Goal: Find specific page/section: Locate a particular part of the current website

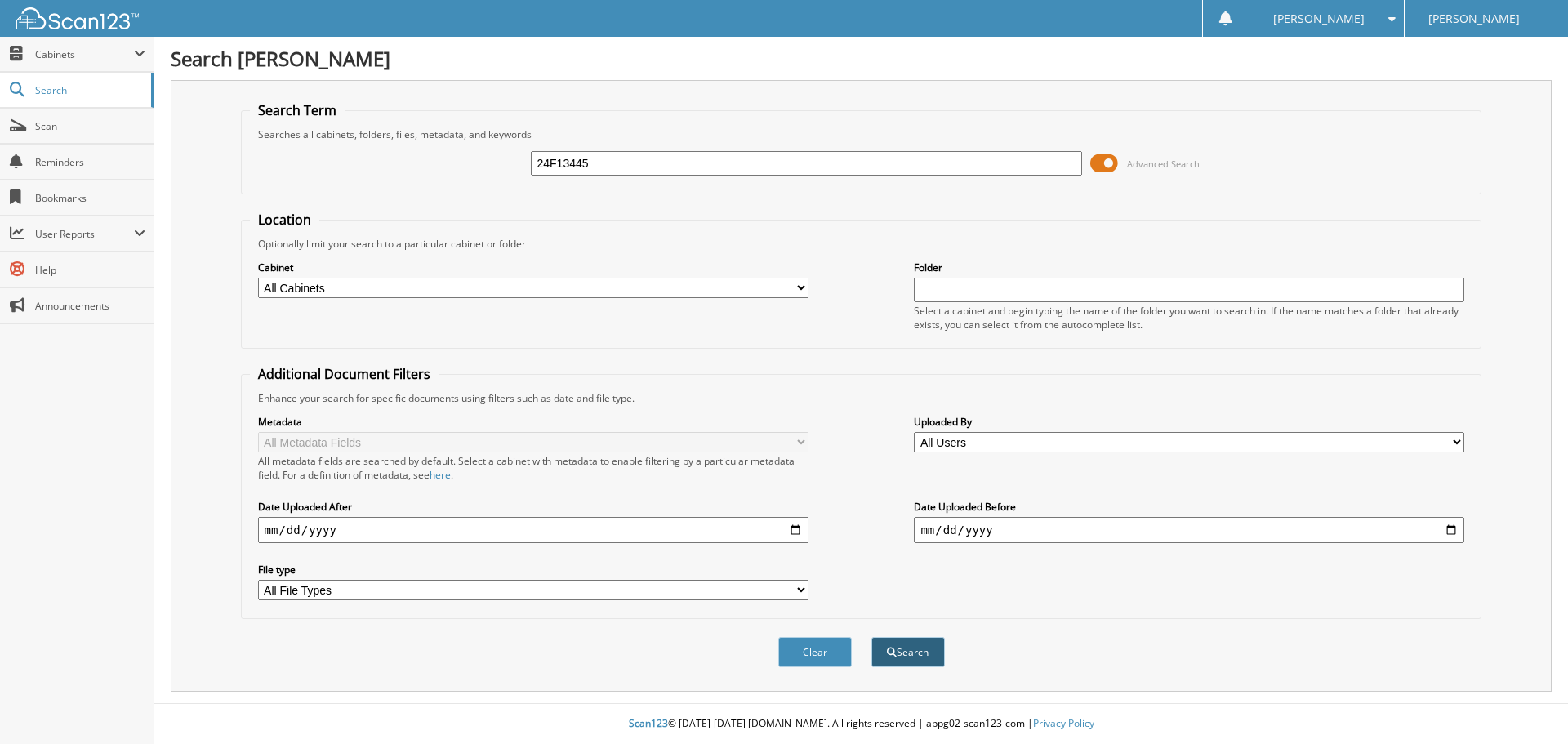
type input "24F13445"
click at [919, 648] on button "Search" at bounding box center [908, 653] width 74 height 30
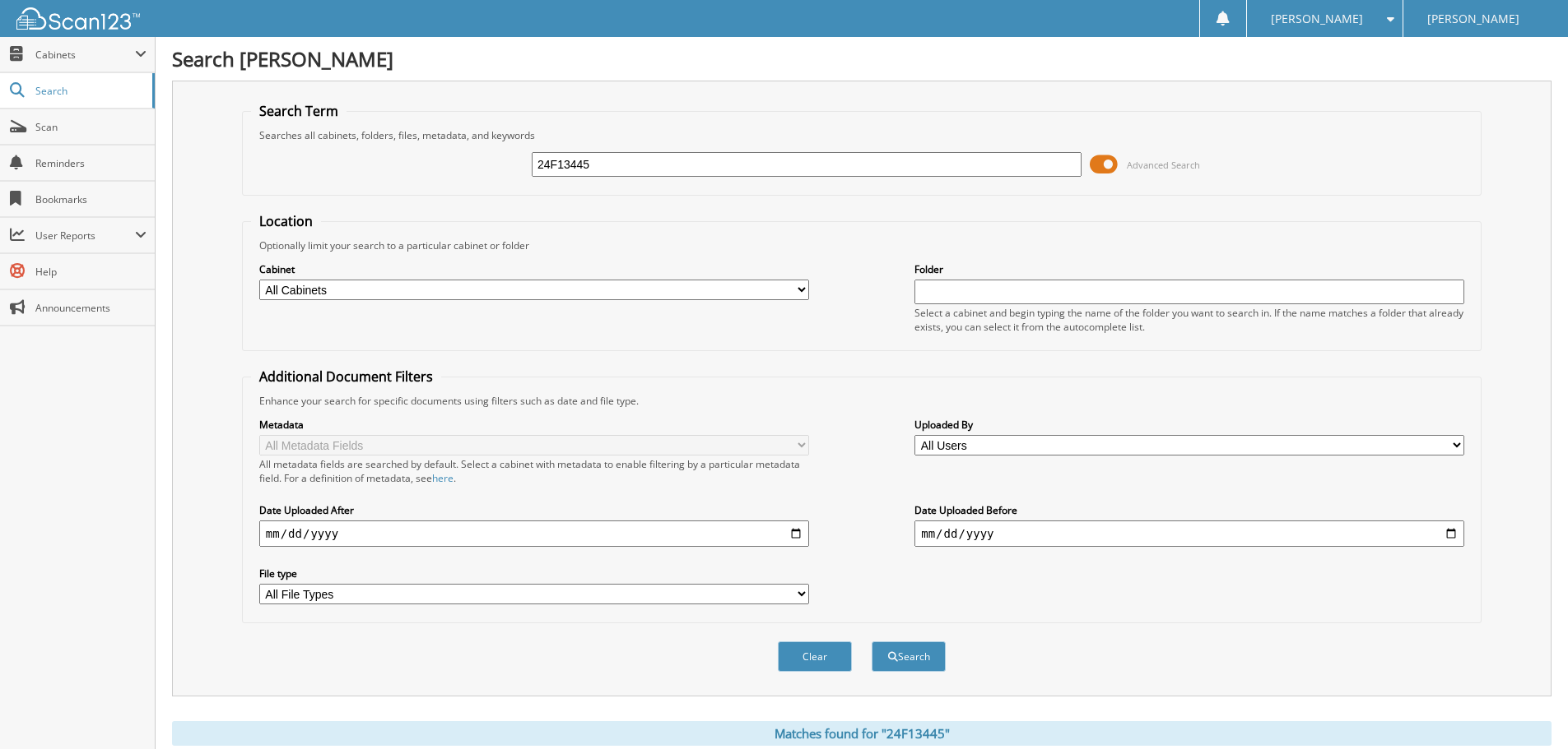
scroll to position [494, 0]
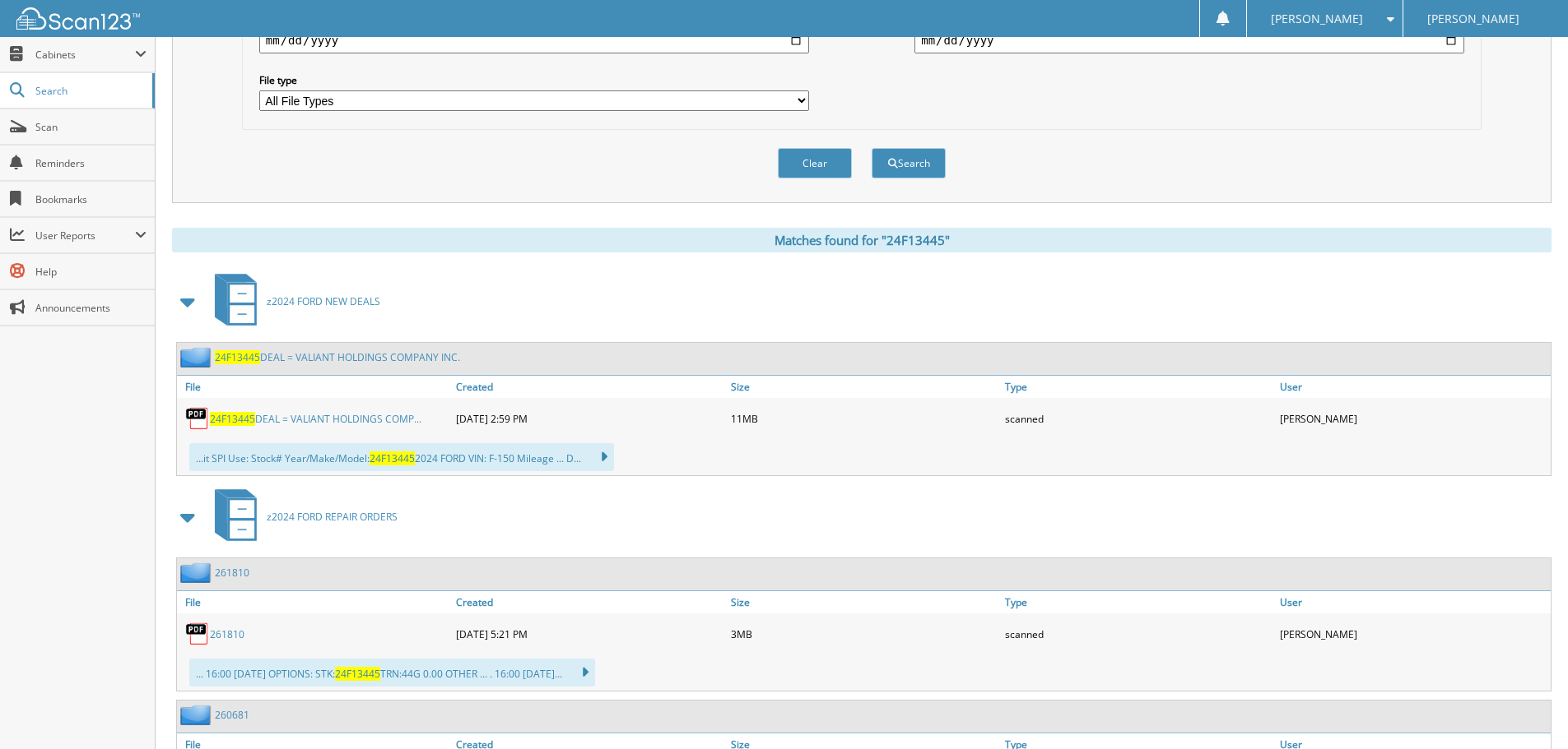
click at [241, 421] on span "24F13445" at bounding box center [233, 420] width 46 height 14
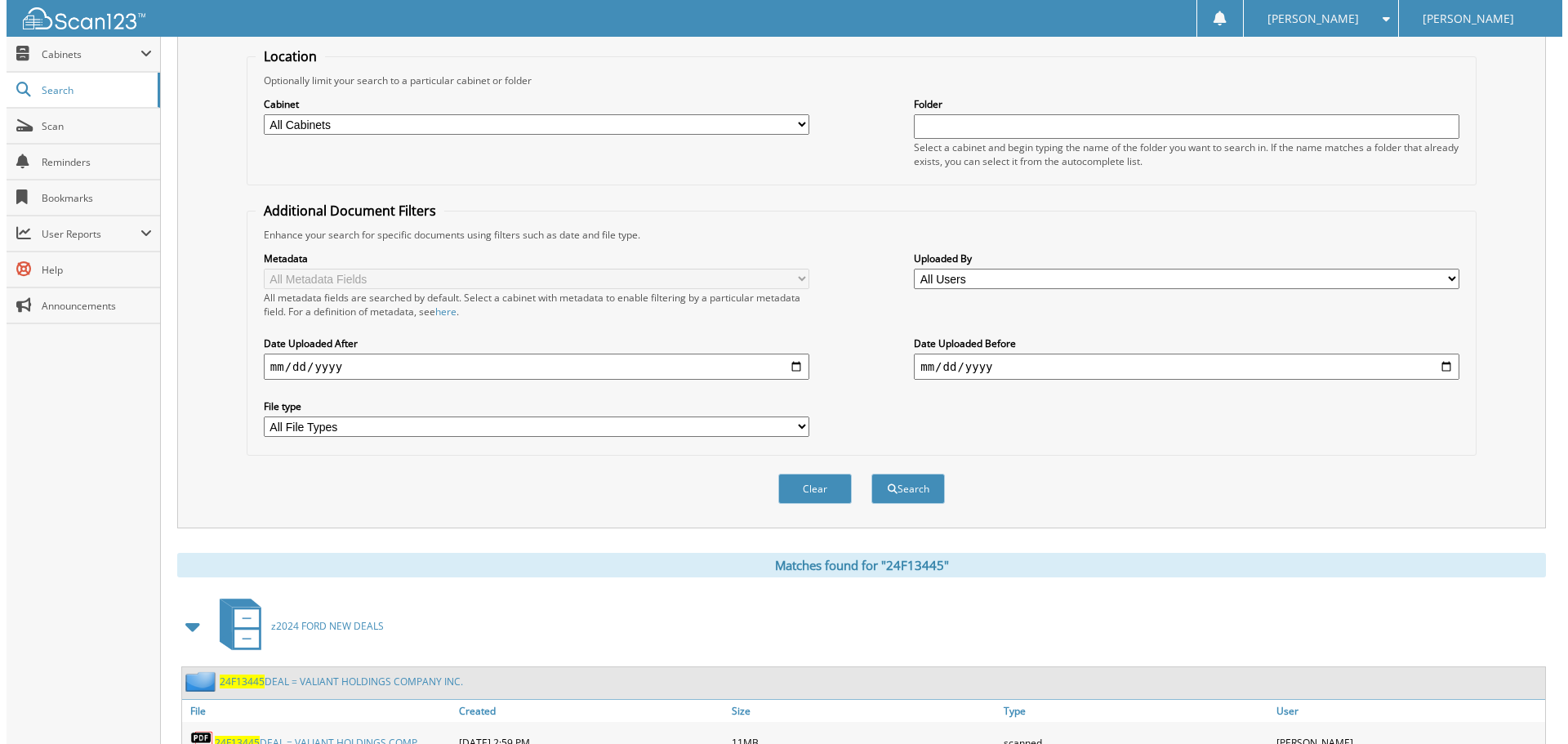
scroll to position [0, 0]
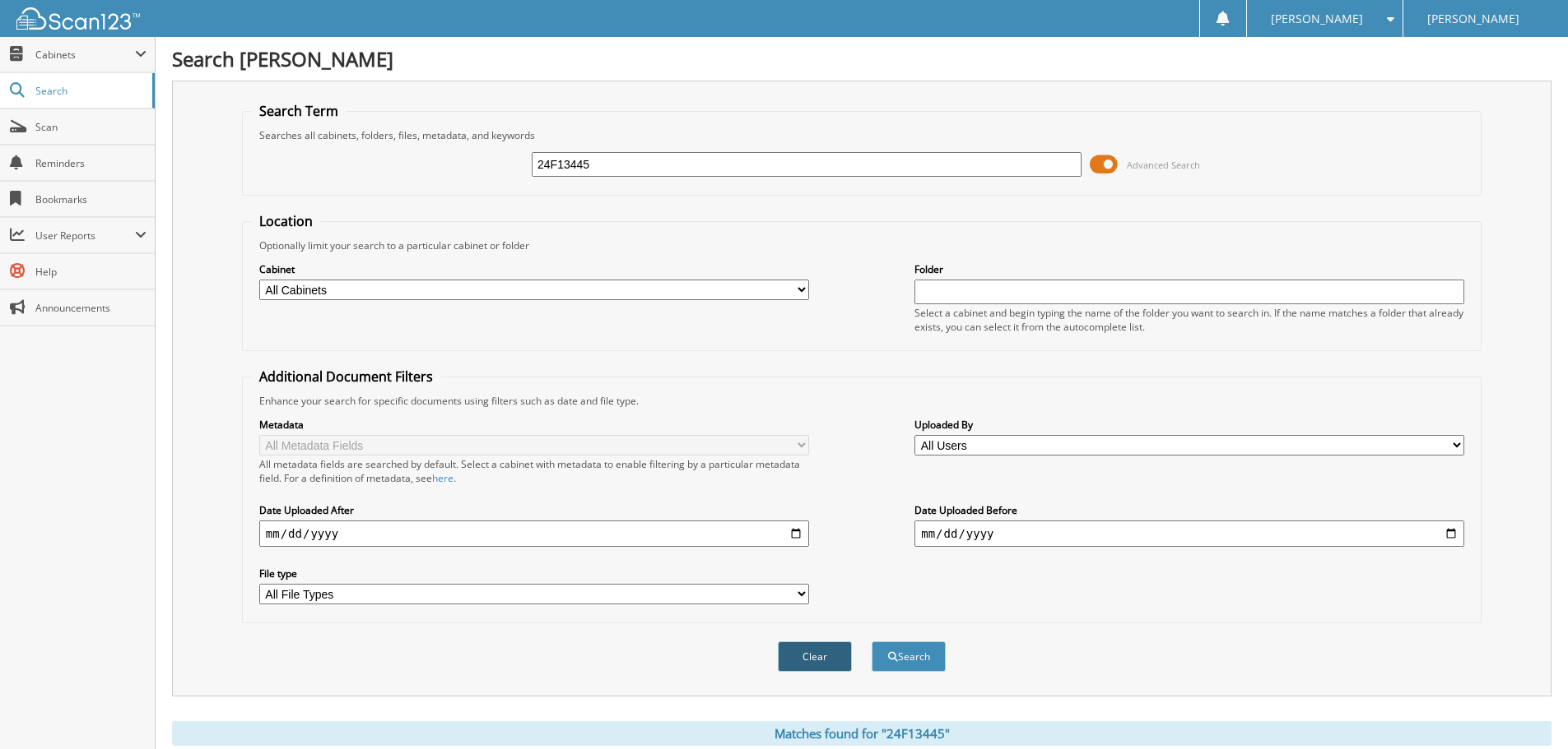
click at [806, 655] on button "Clear" at bounding box center [815, 657] width 74 height 31
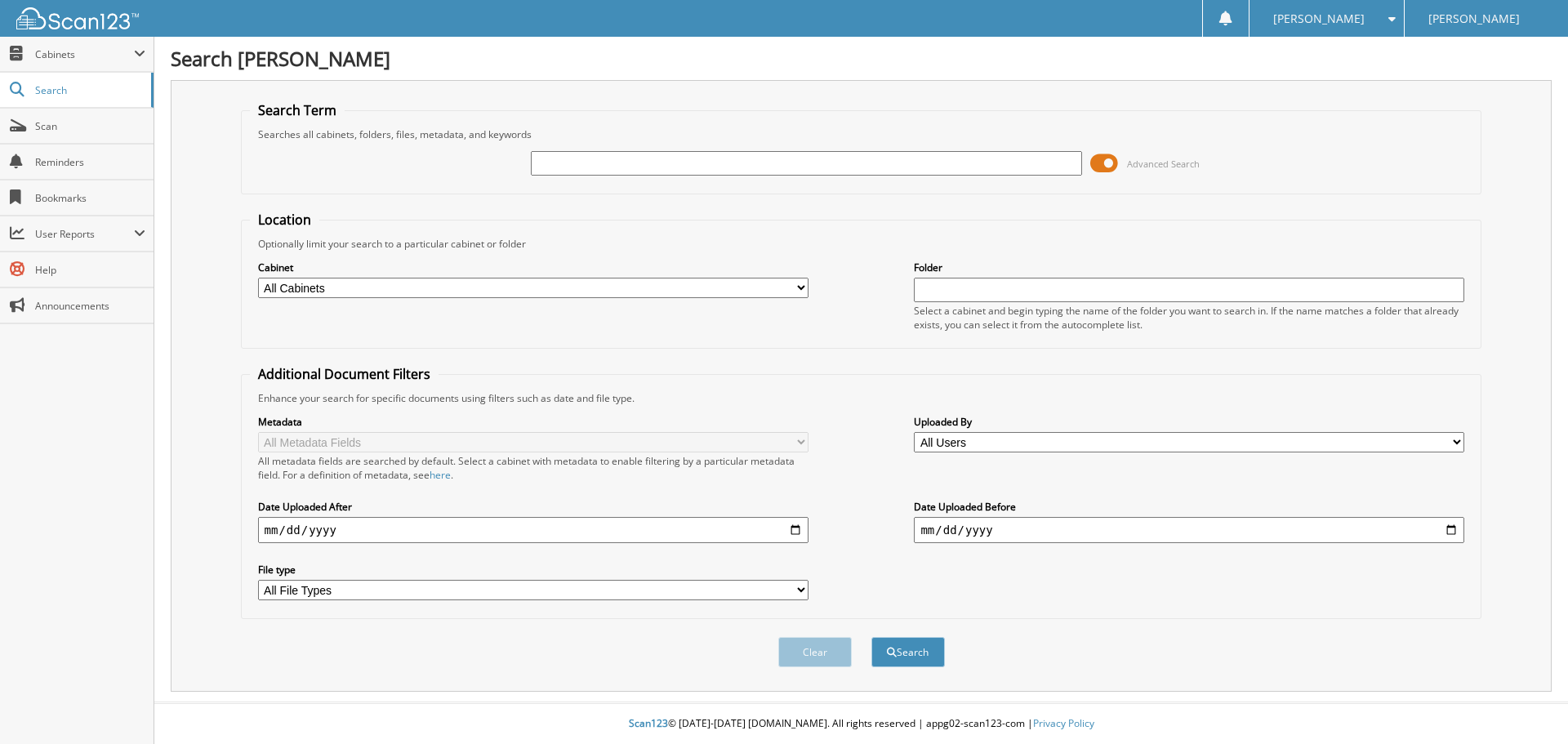
paste input "25MU7413"
type input "25MU7413"
click at [923, 654] on button "Search" at bounding box center [908, 653] width 74 height 30
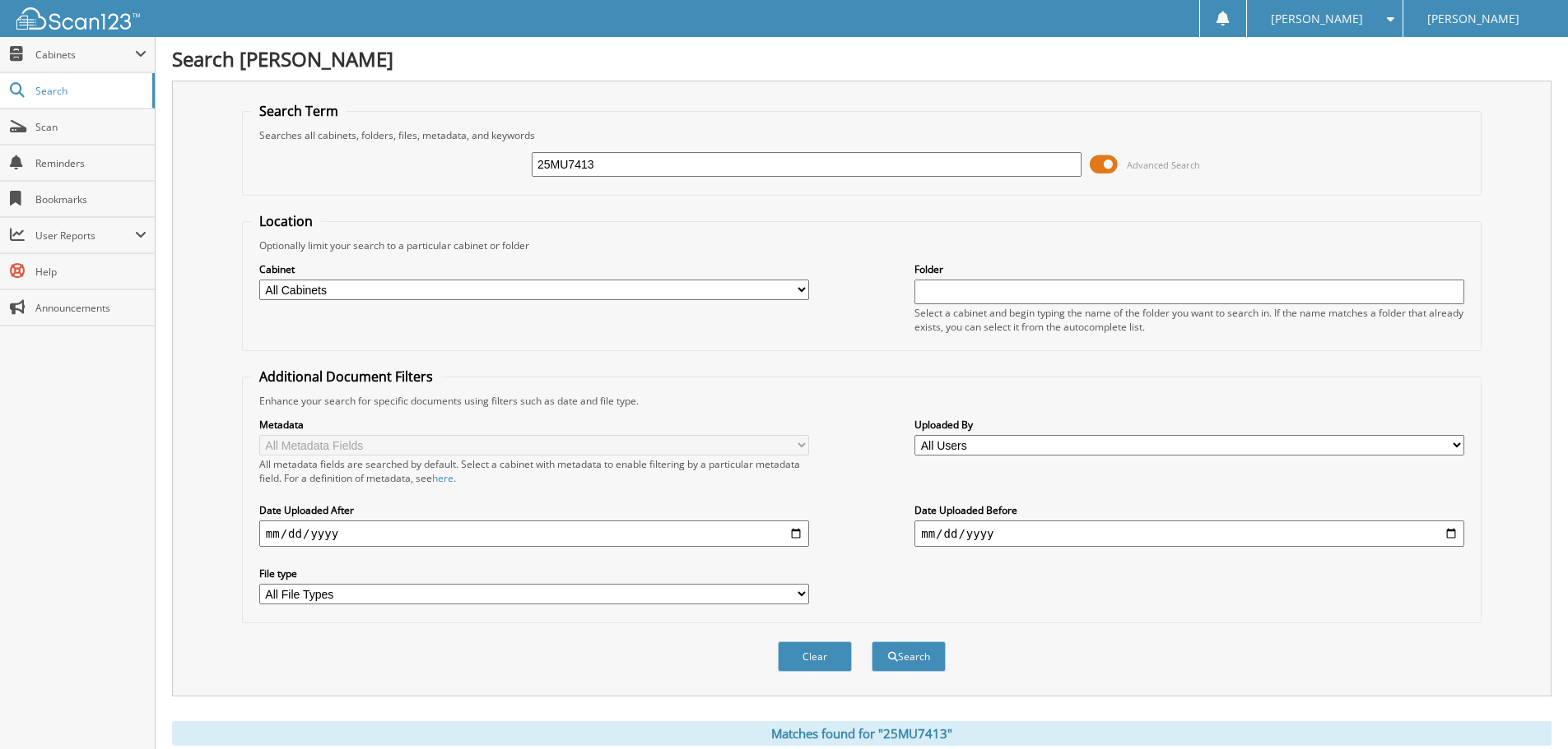
scroll to position [576, 0]
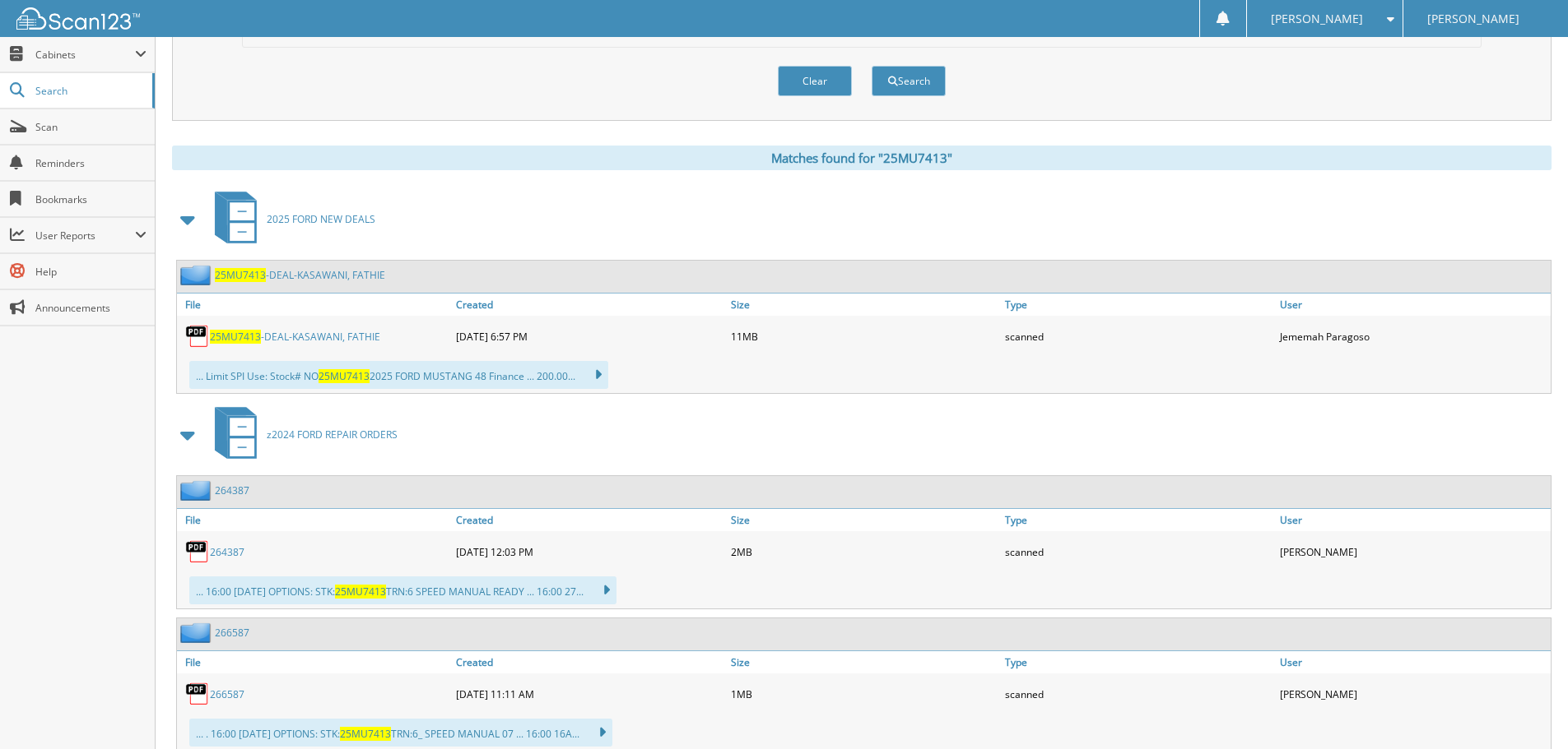
click at [241, 333] on span "25MU7413" at bounding box center [236, 336] width 51 height 14
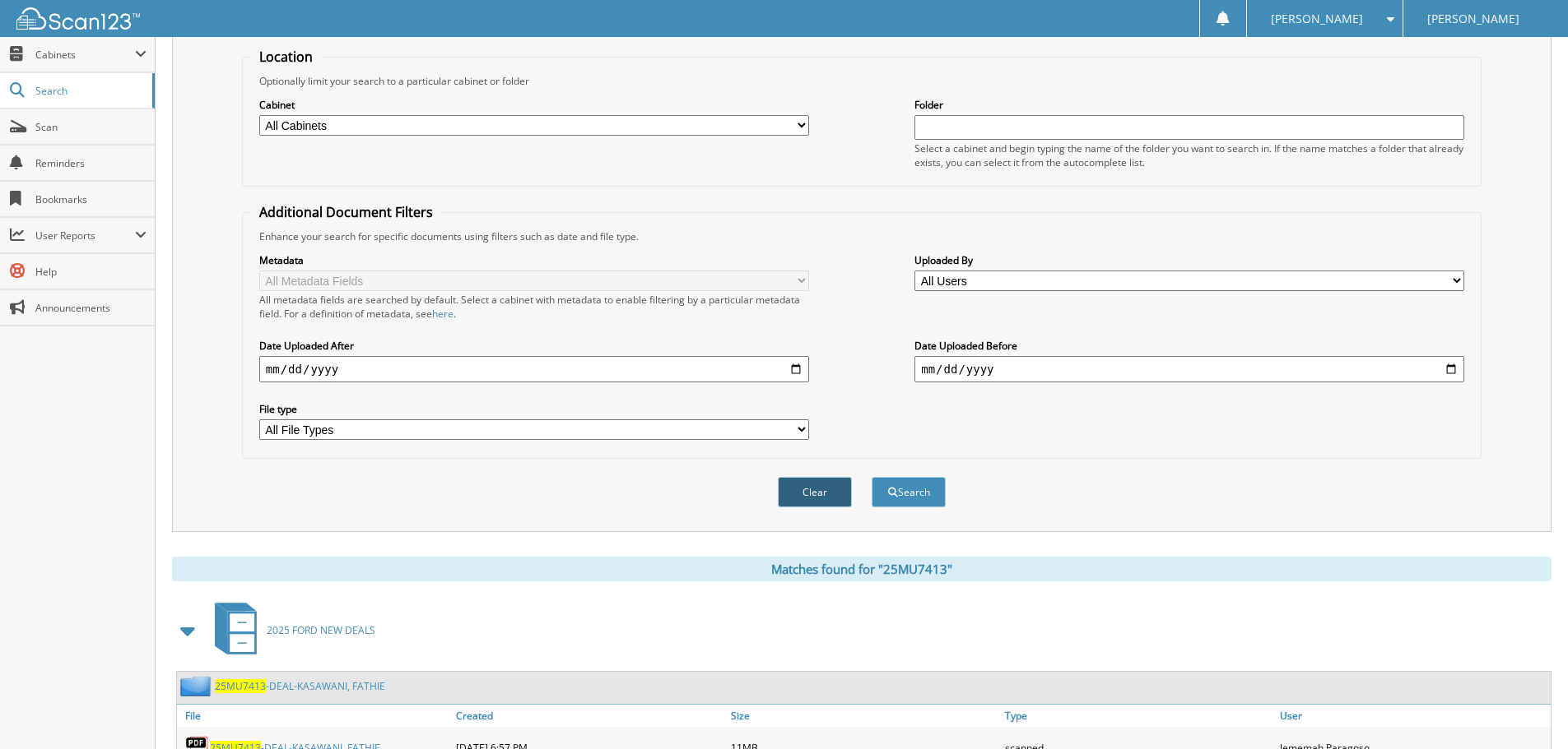
click at [818, 496] on button "Clear" at bounding box center [815, 492] width 74 height 31
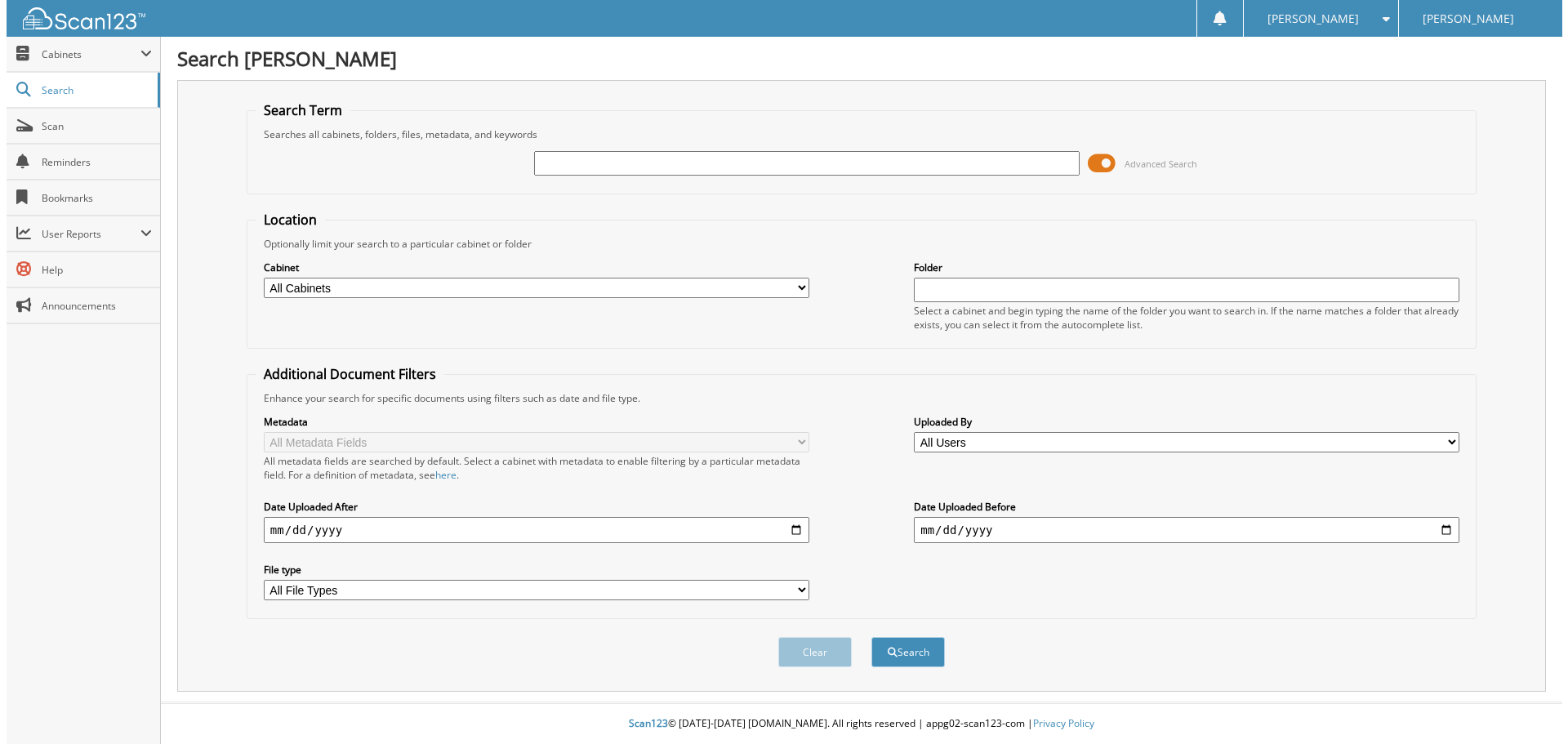
scroll to position [0, 0]
paste input "25F33685"
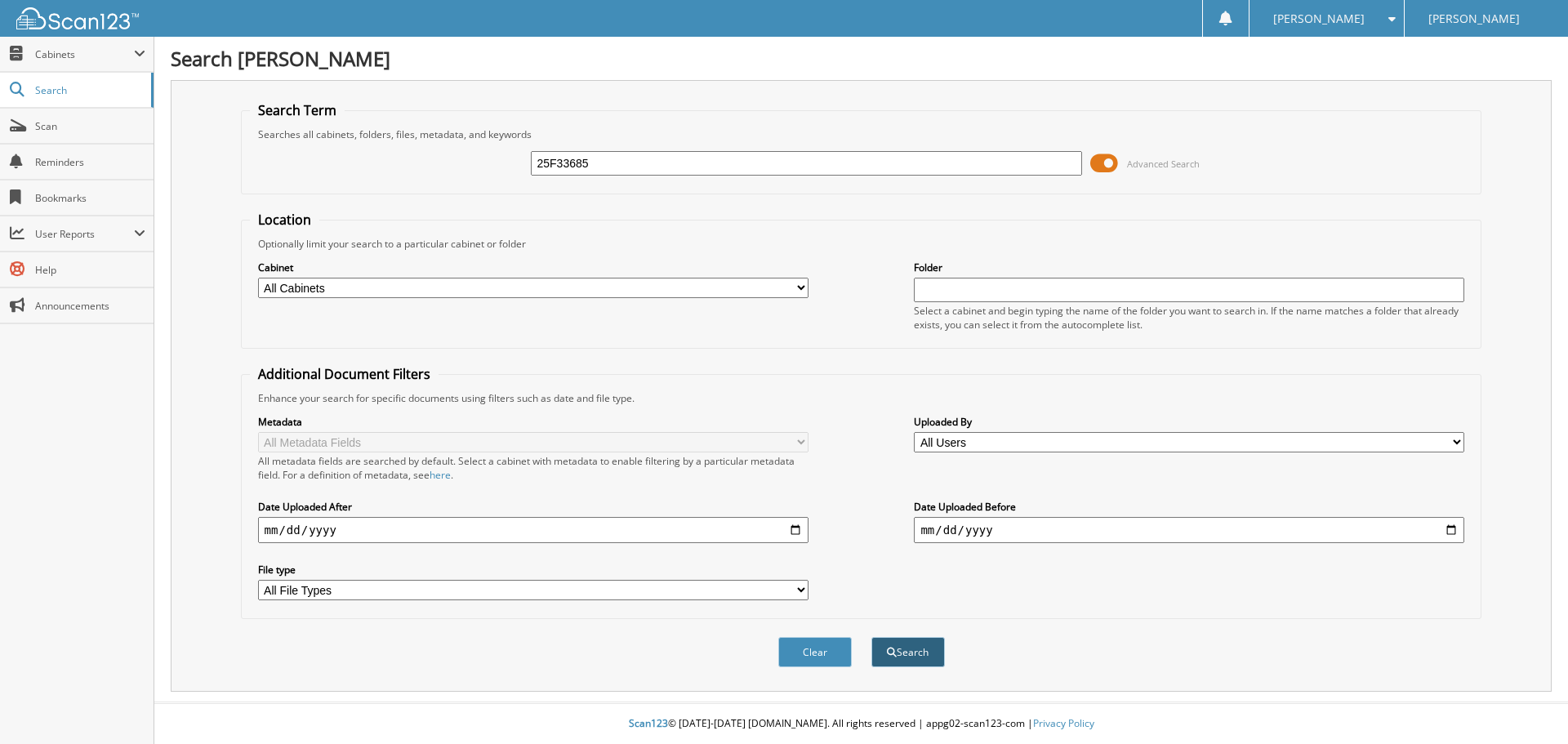
type input "25F33685"
click at [914, 657] on button "Search" at bounding box center [908, 653] width 74 height 30
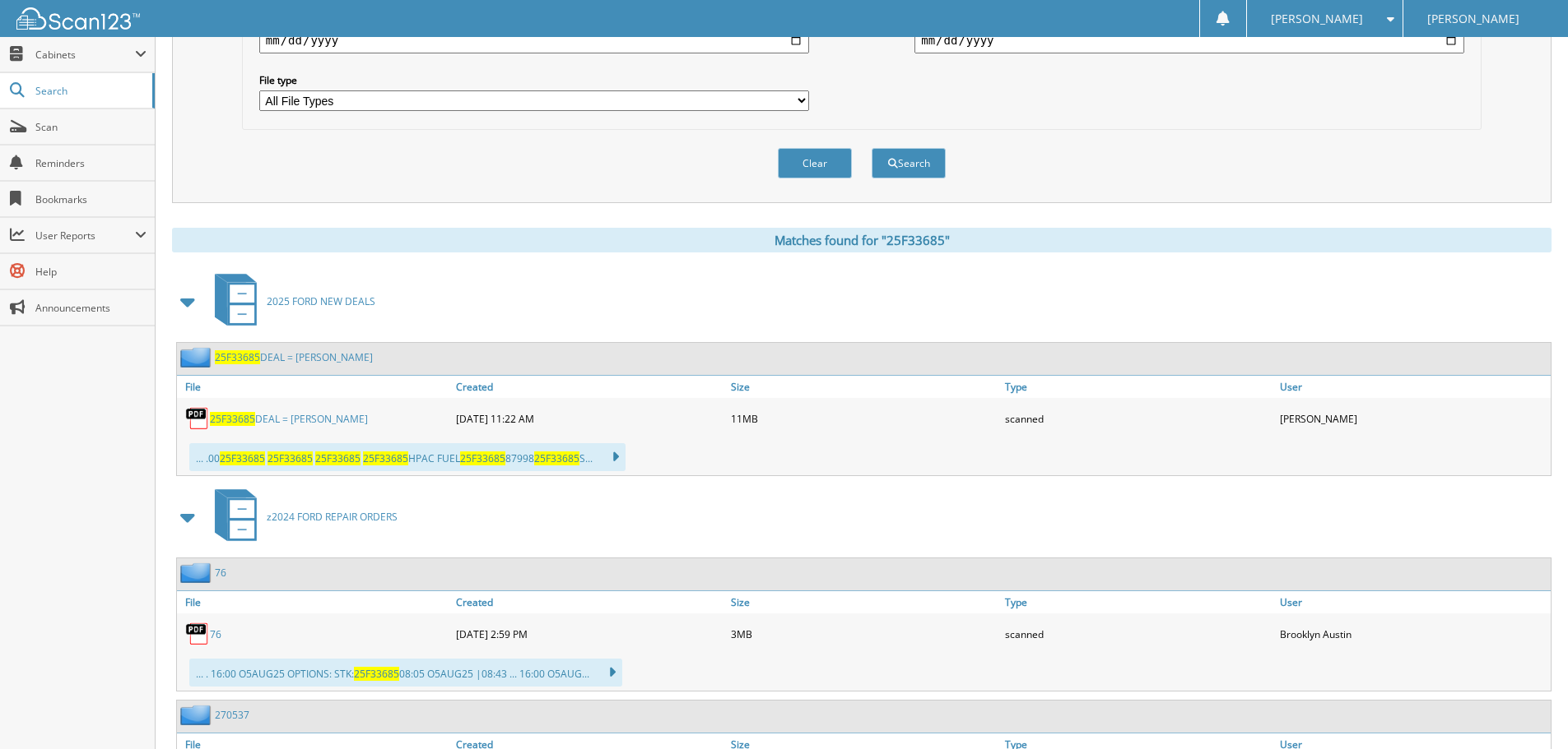
click at [271, 421] on link "25F33685 DEAL = YOUNG, RODNEY" at bounding box center [289, 420] width 158 height 14
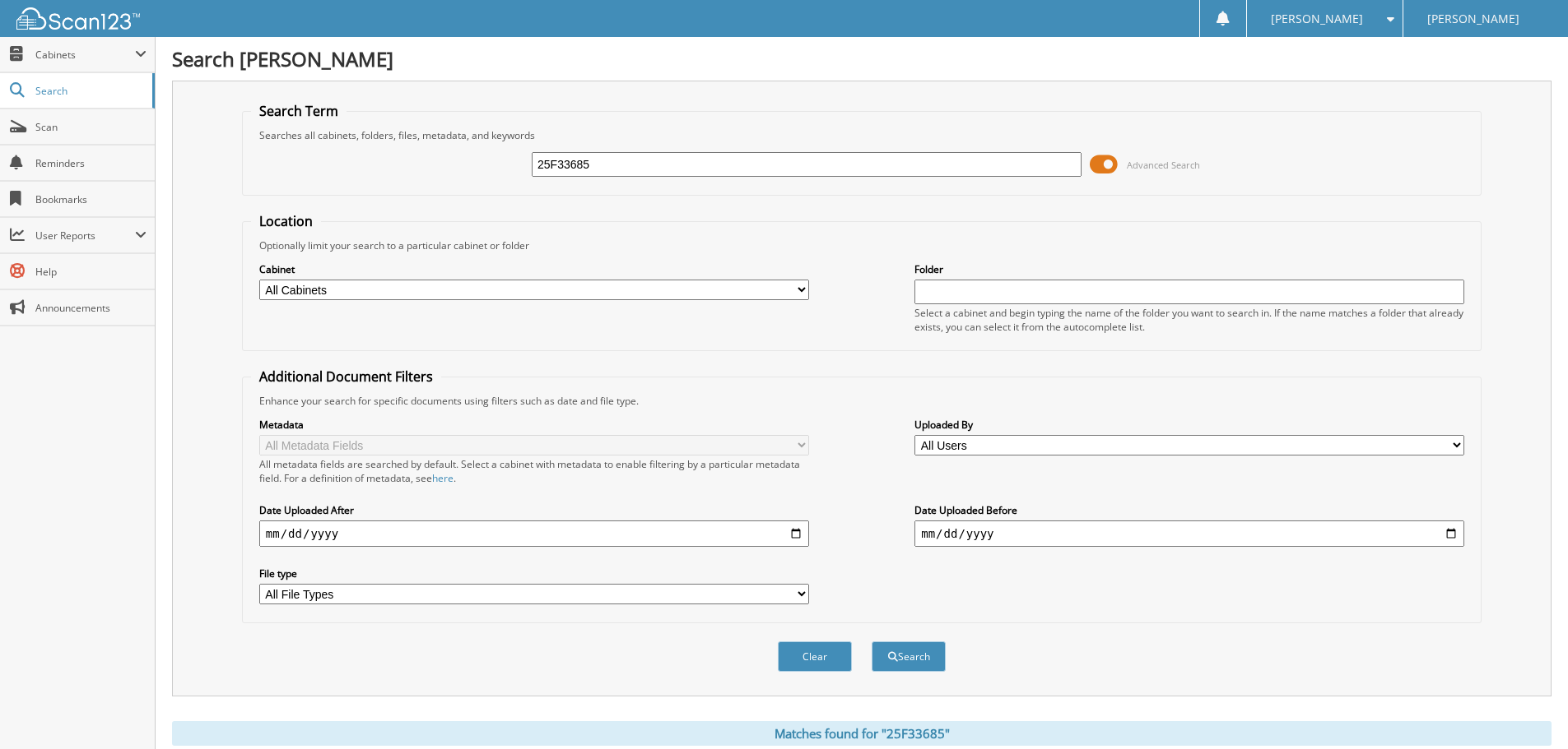
click at [1379, 20] on span at bounding box center [1387, 19] width 16 height 12
click at [1350, 71] on link "Logout" at bounding box center [1324, 80] width 155 height 29
